Goal: Information Seeking & Learning: Find specific page/section

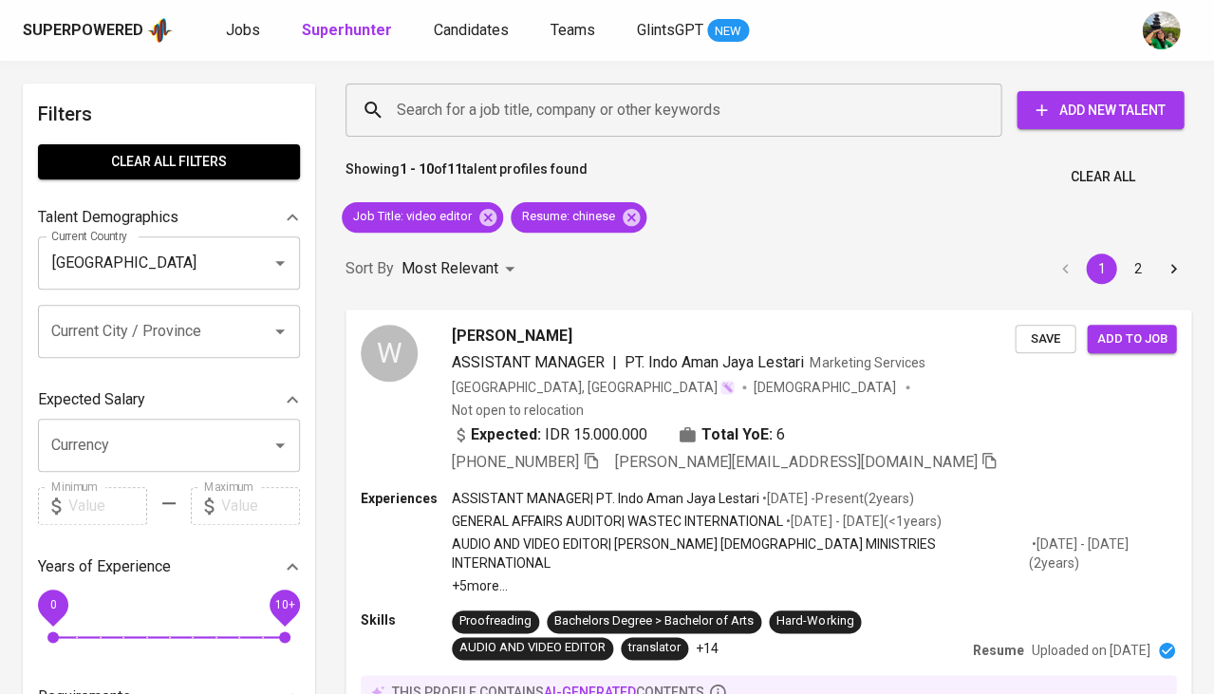
click at [1070, 171] on span "Clear All" at bounding box center [1102, 177] width 65 height 24
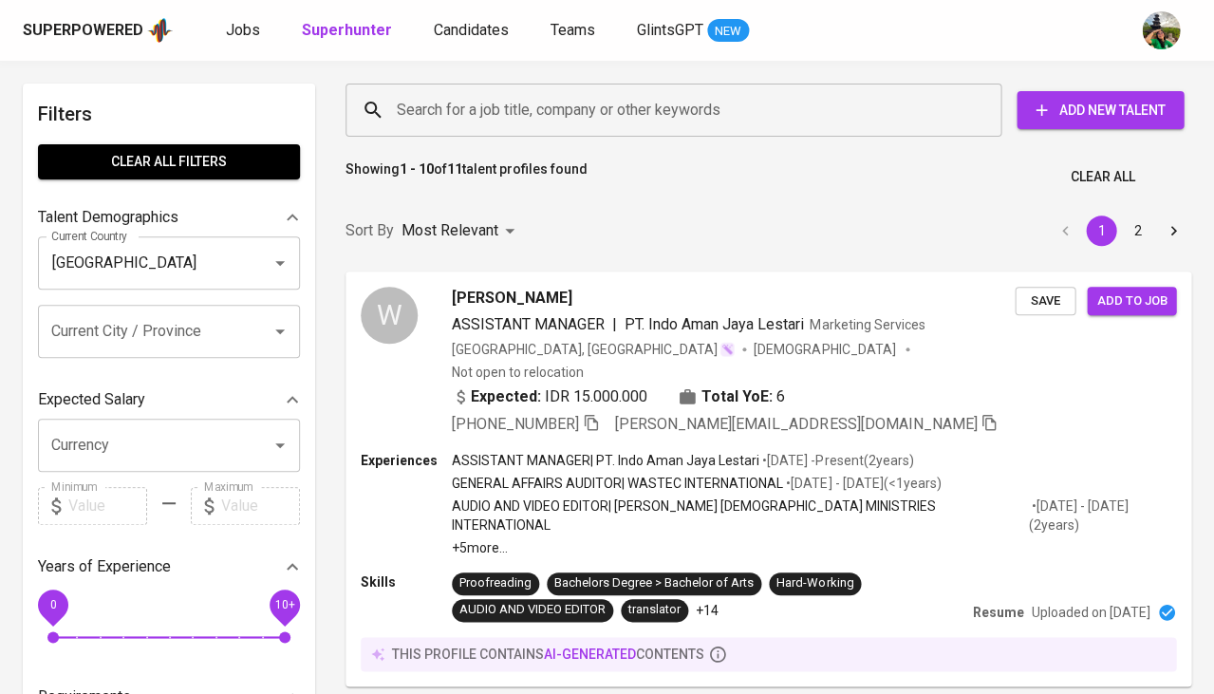
click at [559, 116] on input "Search for a job title, company or other keywords" at bounding box center [678, 110] width 572 height 36
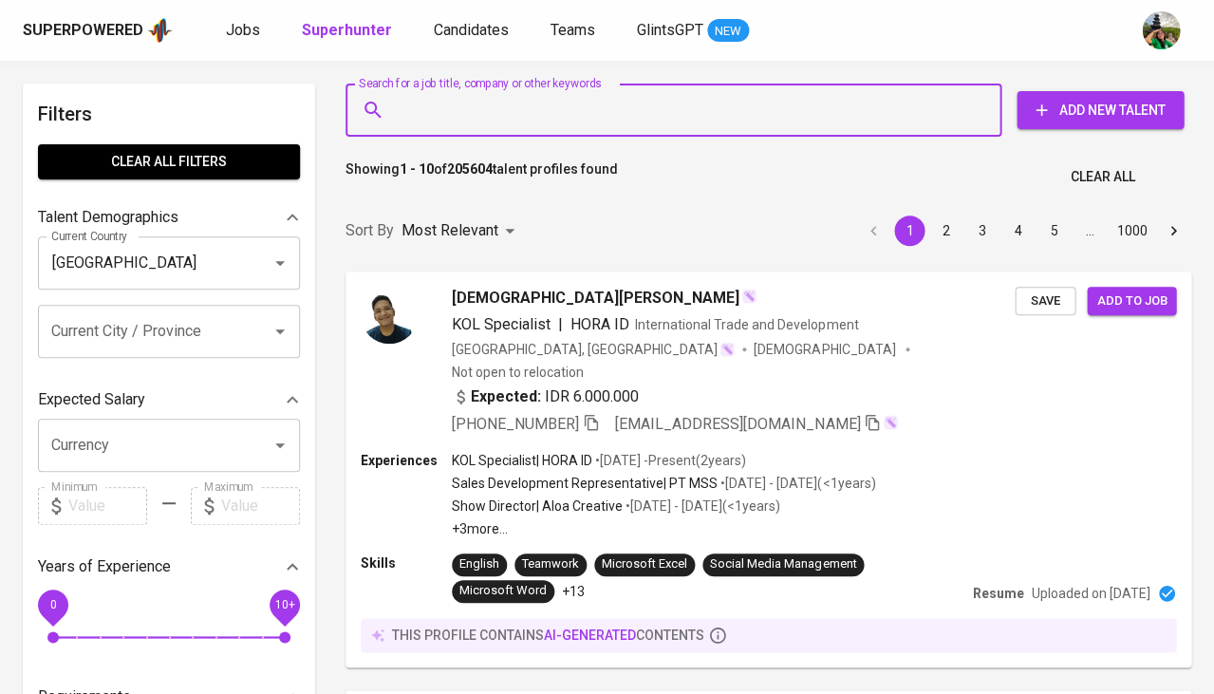
click at [519, 92] on input "Search for a job title, company or other keywords" at bounding box center [678, 110] width 572 height 36
paste input "[EMAIL_ADDRESS][DOMAIN_NAME]"
type input "pevrizal@gmail.com"
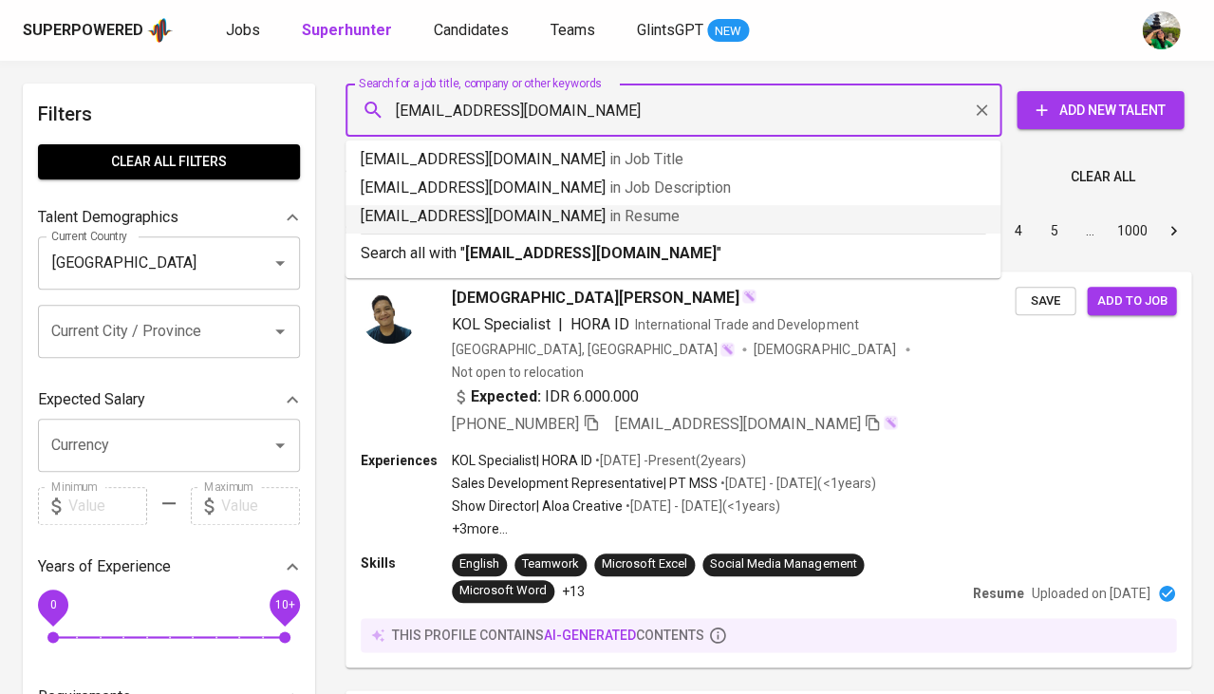
click at [609, 219] on span "in Resume" at bounding box center [644, 216] width 70 height 18
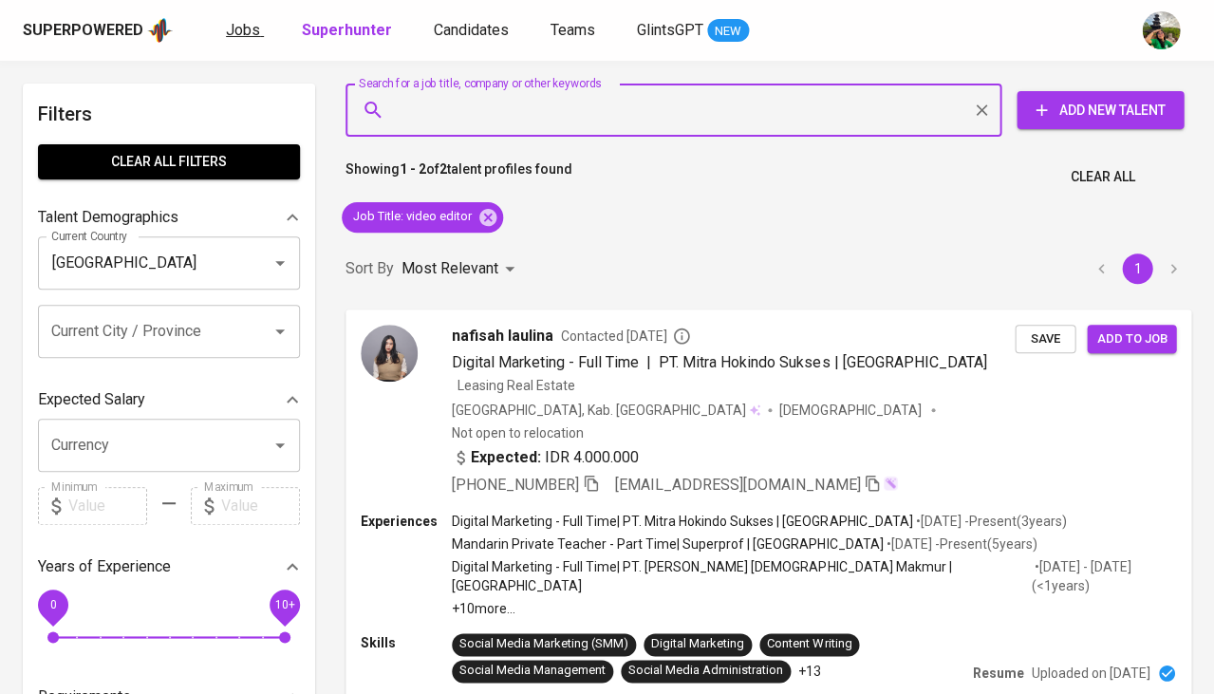
click at [247, 35] on span "Jobs" at bounding box center [243, 30] width 34 height 18
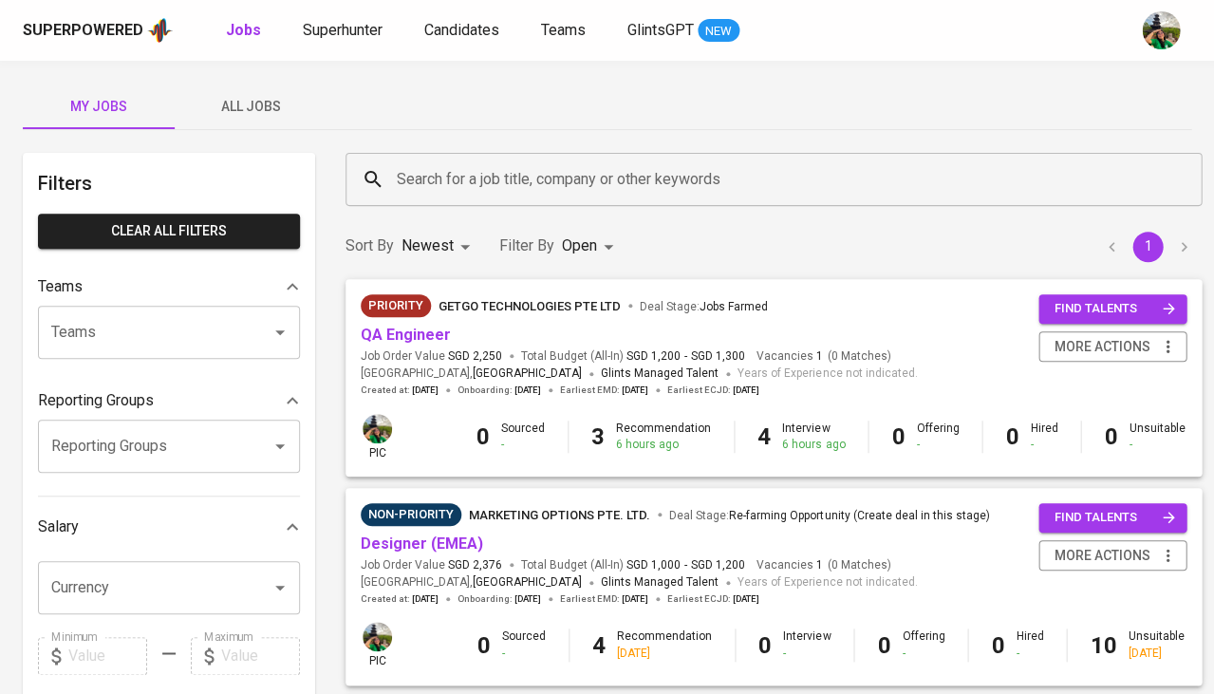
click at [265, 101] on span "All Jobs" at bounding box center [250, 107] width 129 height 24
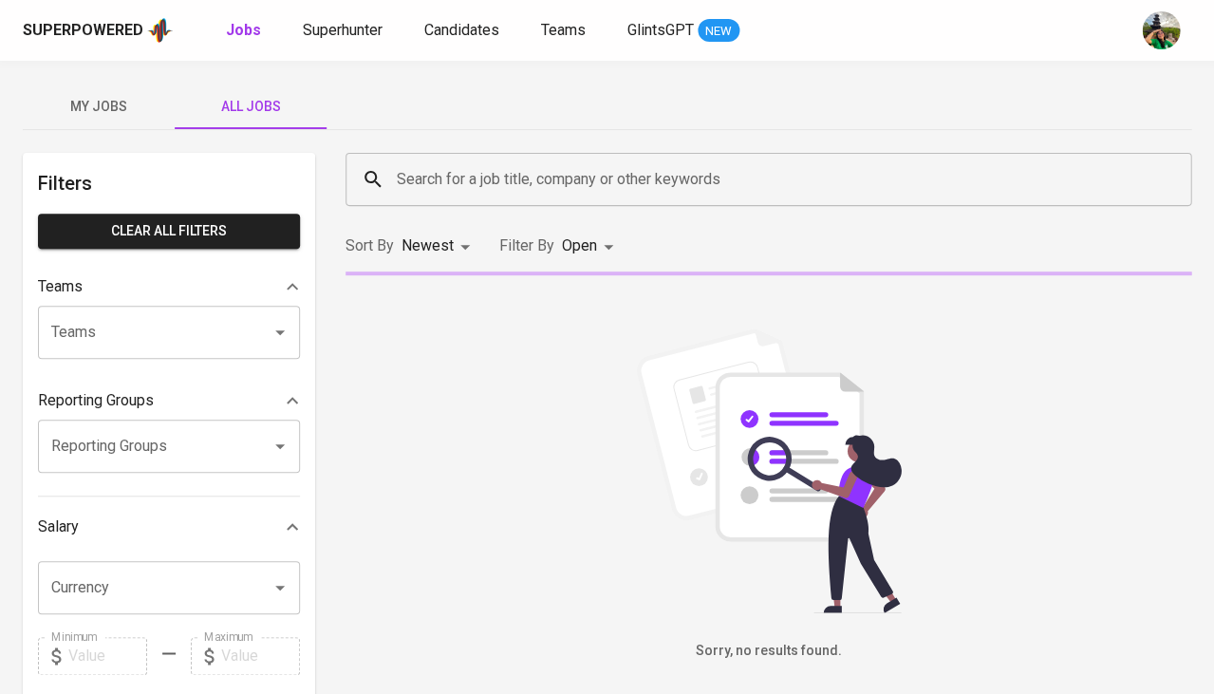
click at [487, 171] on input "Search for a job title, company or other keywords" at bounding box center [773, 179] width 762 height 36
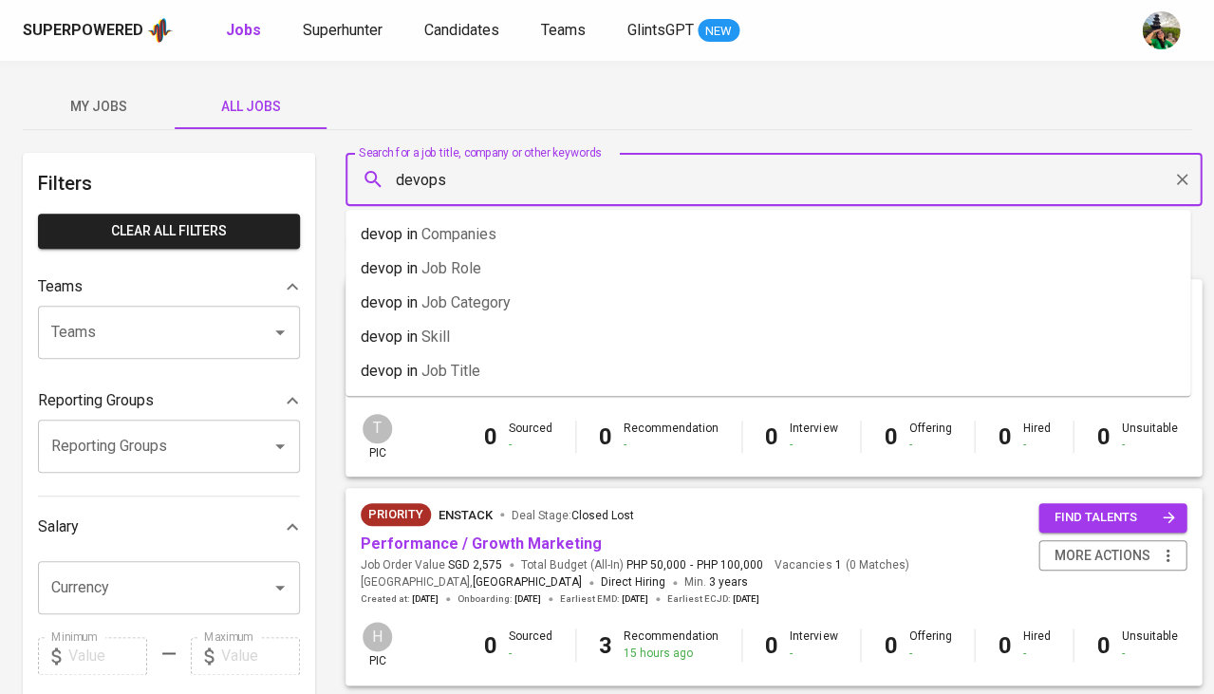
type input "devops"
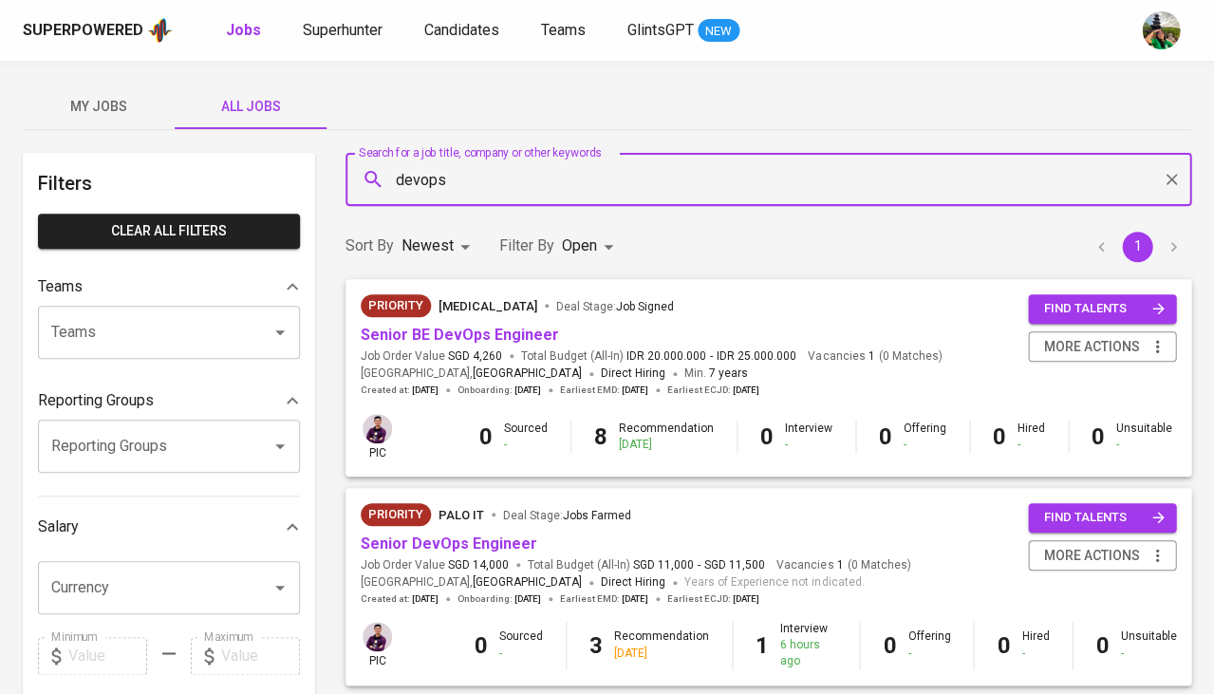
click at [582, 237] on body "Superpowered Jobs Superhunter Candidates Teams GlintsGPT NEW My Jobs All Jobs F…" at bounding box center [607, 647] width 1214 height 1295
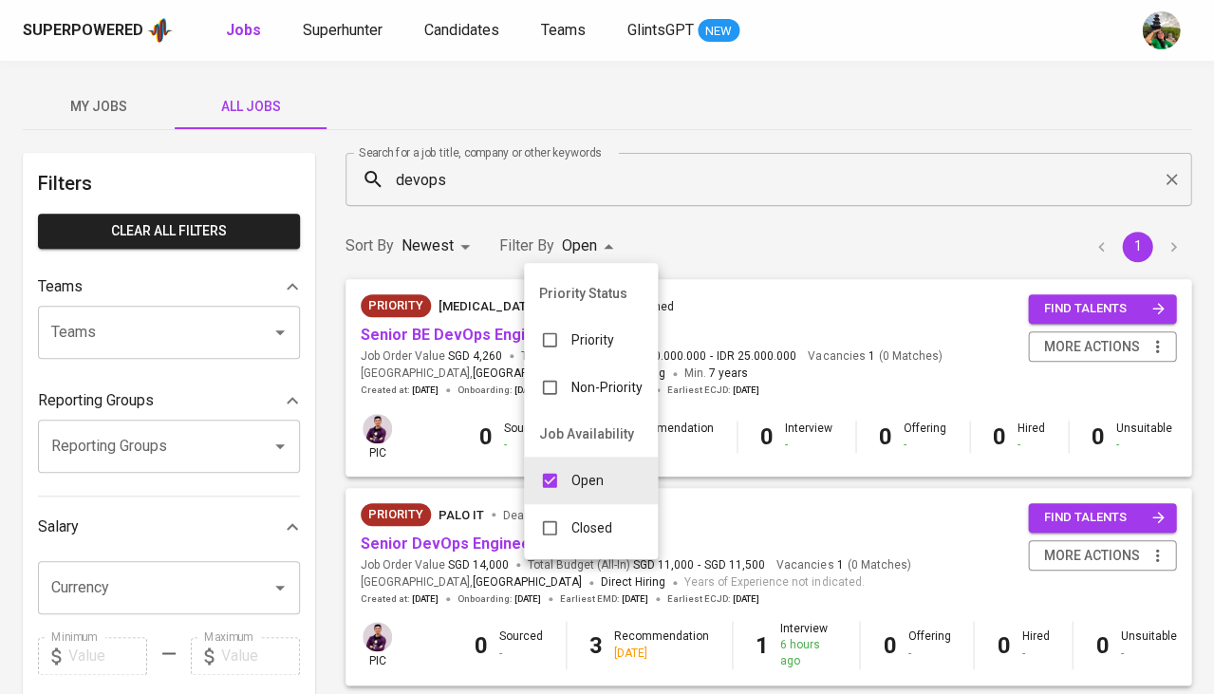
click at [571, 524] on p "Closed" at bounding box center [591, 527] width 41 height 19
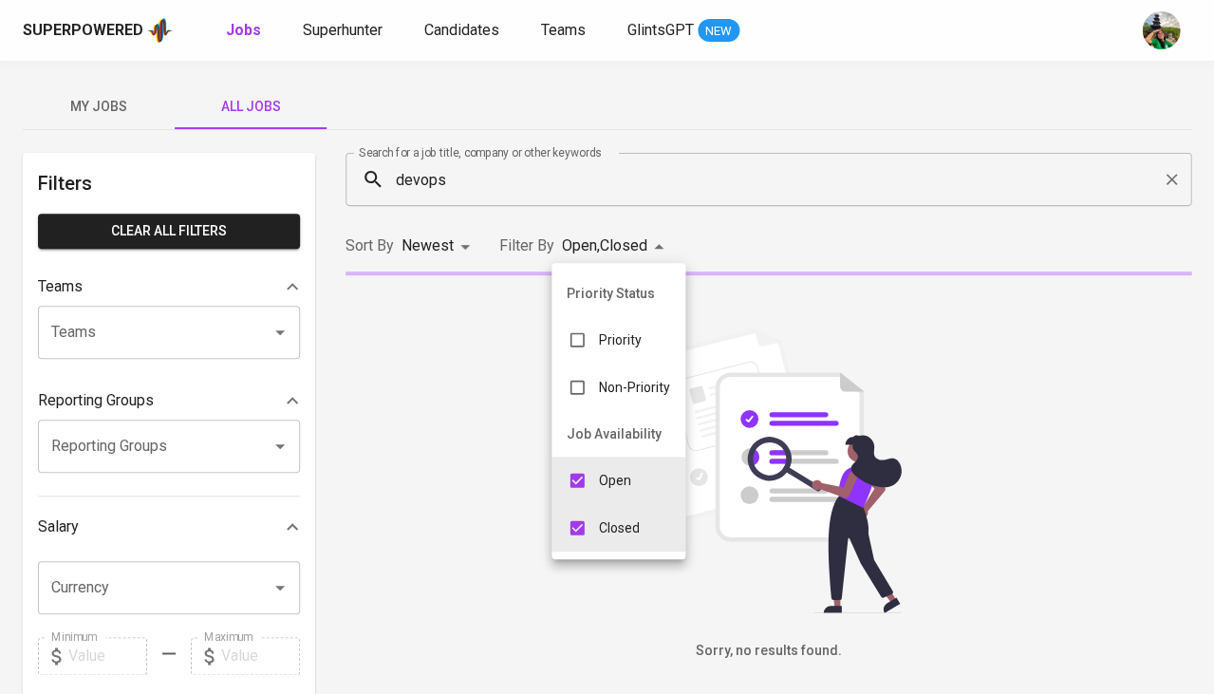
type input "OPEN,CLOSE"
checkbox input "true"
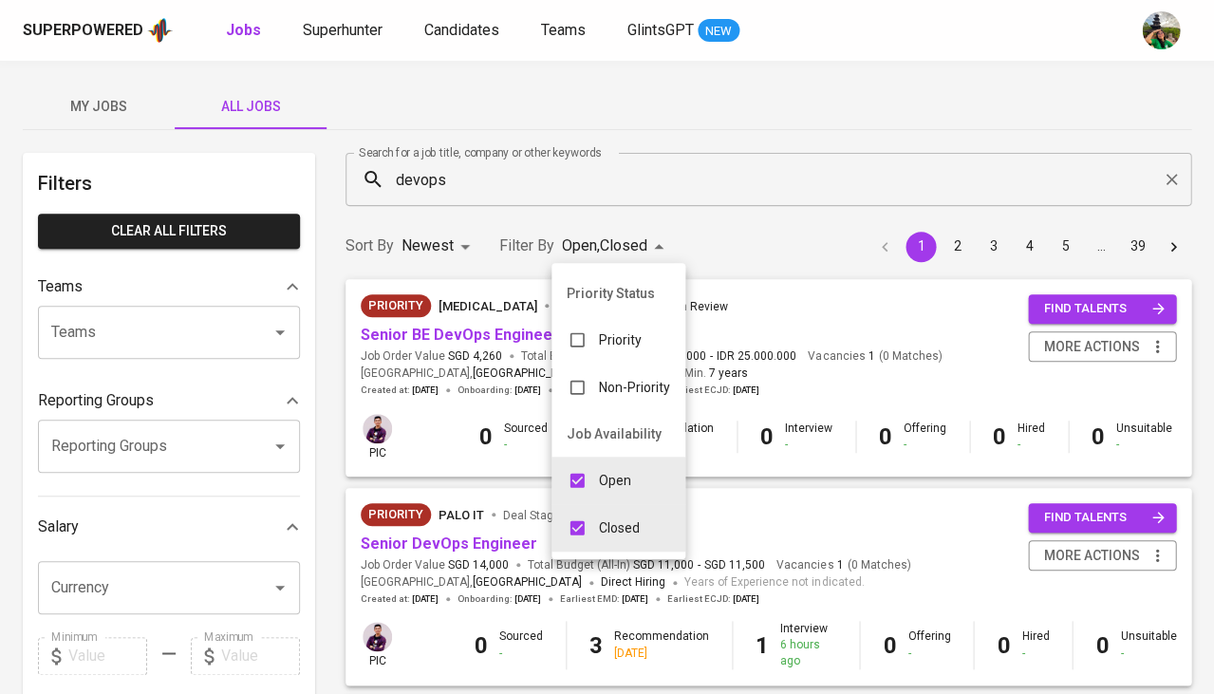
click at [615, 479] on p "Open" at bounding box center [615, 480] width 32 height 19
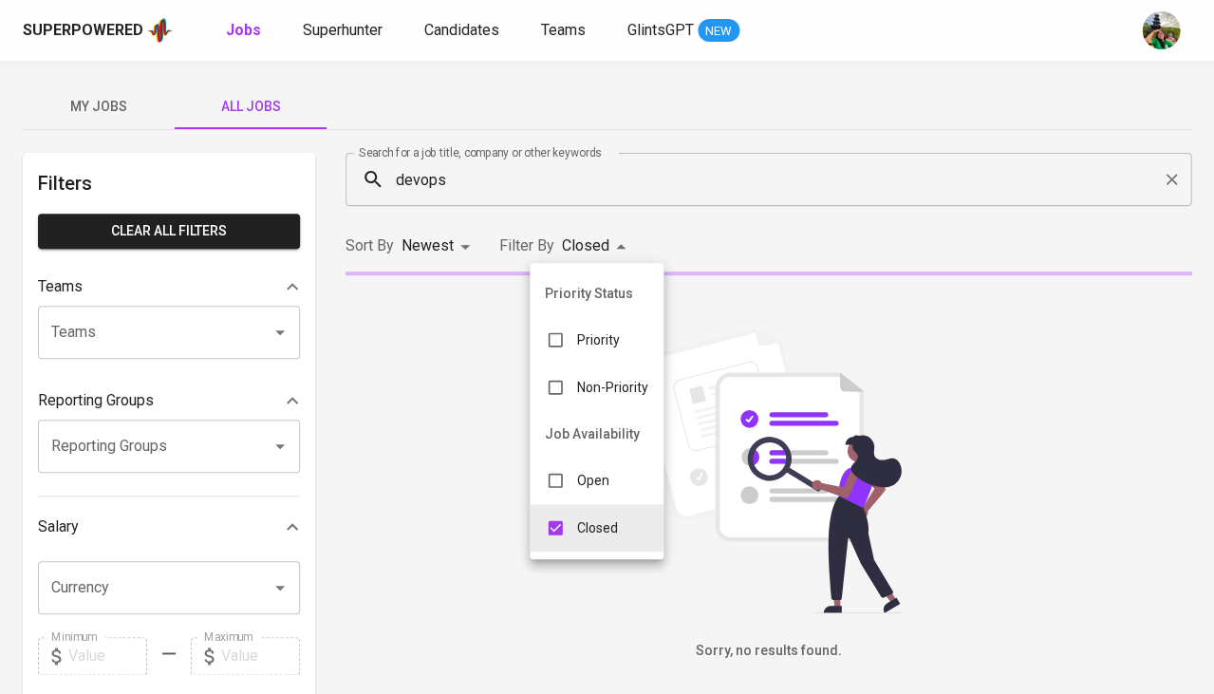
type input "CLOSE"
checkbox input "false"
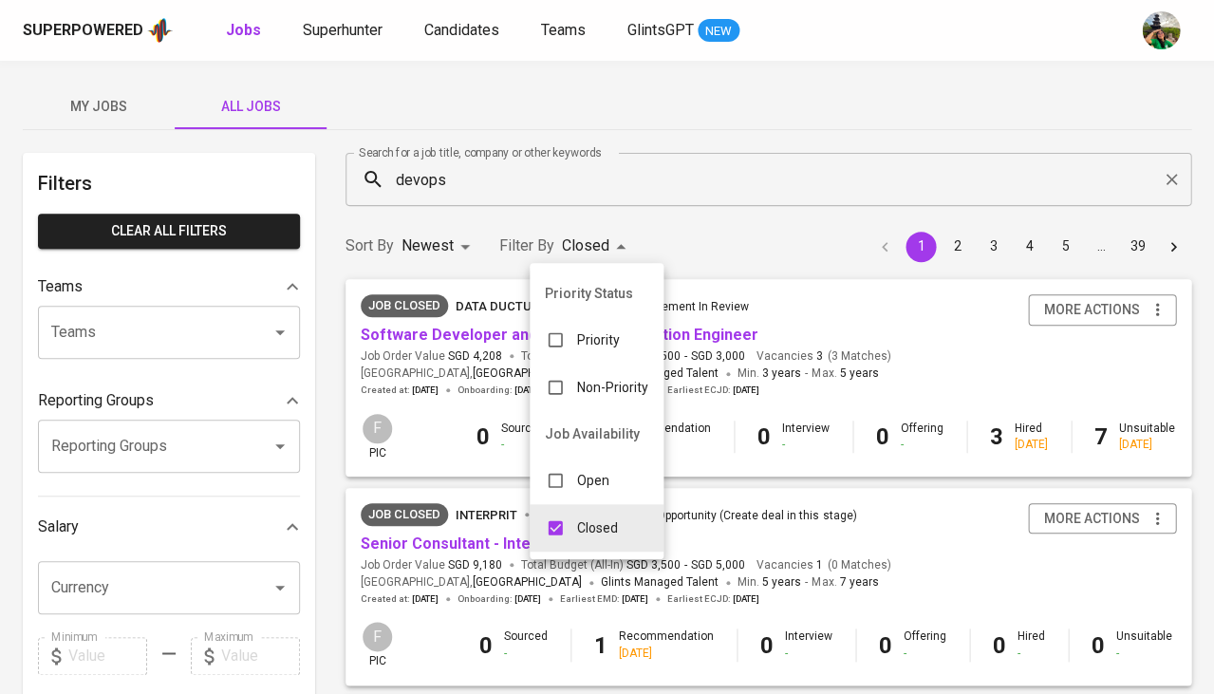
click at [431, 308] on div at bounding box center [607, 347] width 1214 height 694
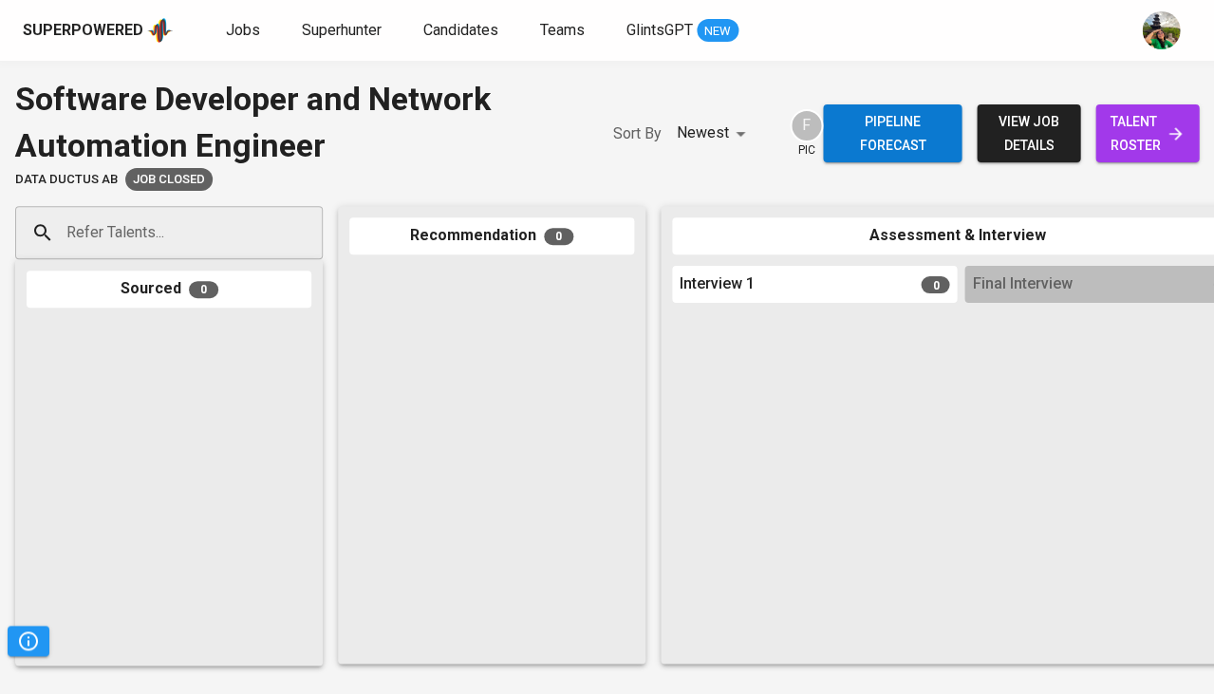
click at [840, 28] on div "Superpowered Jobs Superhunter Candidates Teams GlintsGPT NEW" at bounding box center [576, 30] width 1107 height 28
